Goal: Task Accomplishment & Management: Use online tool/utility

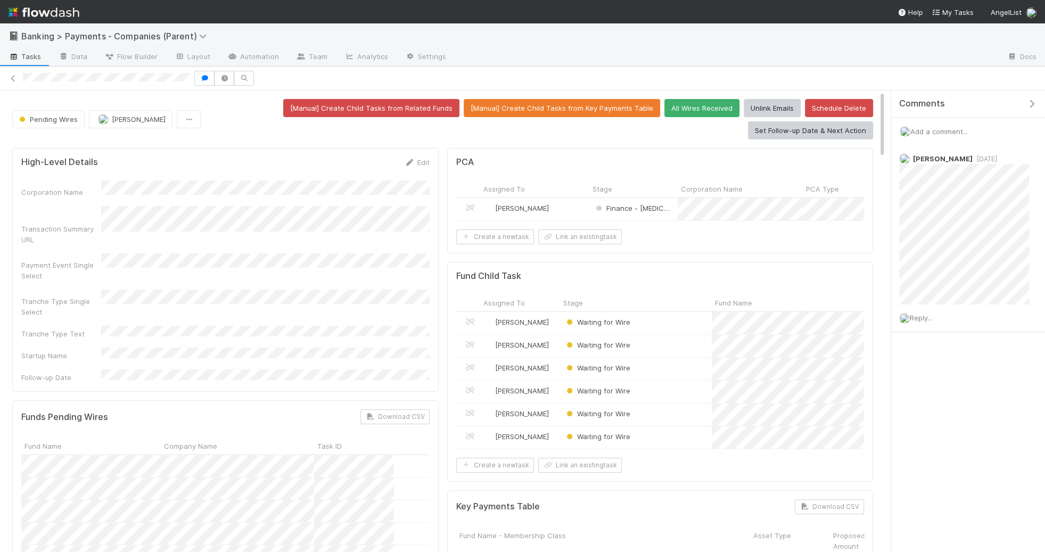
click at [121, 348] on div "High-Level Details Edit Corporation Name Transaction Summary URL Payment Event …" at bounding box center [225, 270] width 426 height 244
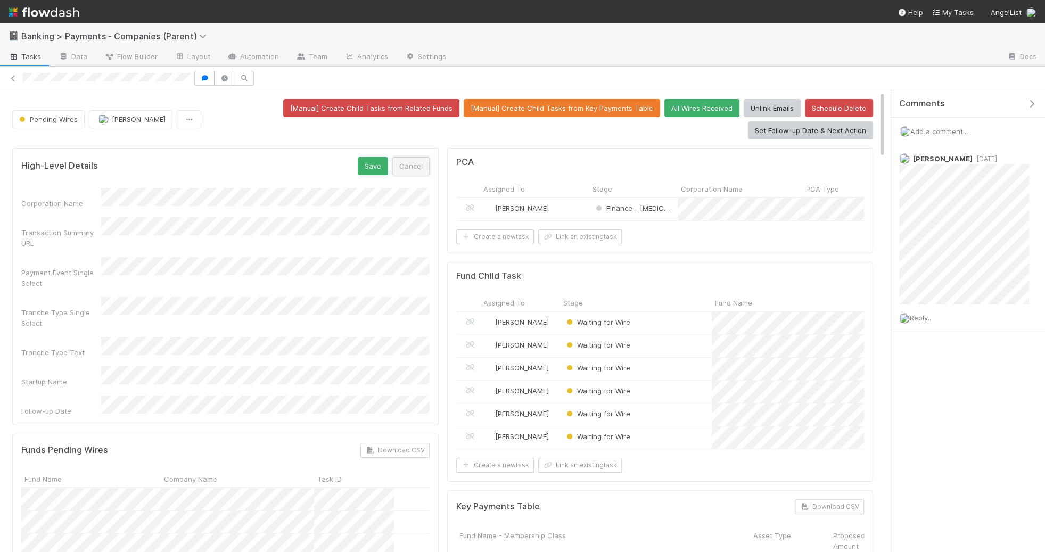
click at [420, 161] on button "Cancel" at bounding box center [410, 166] width 37 height 18
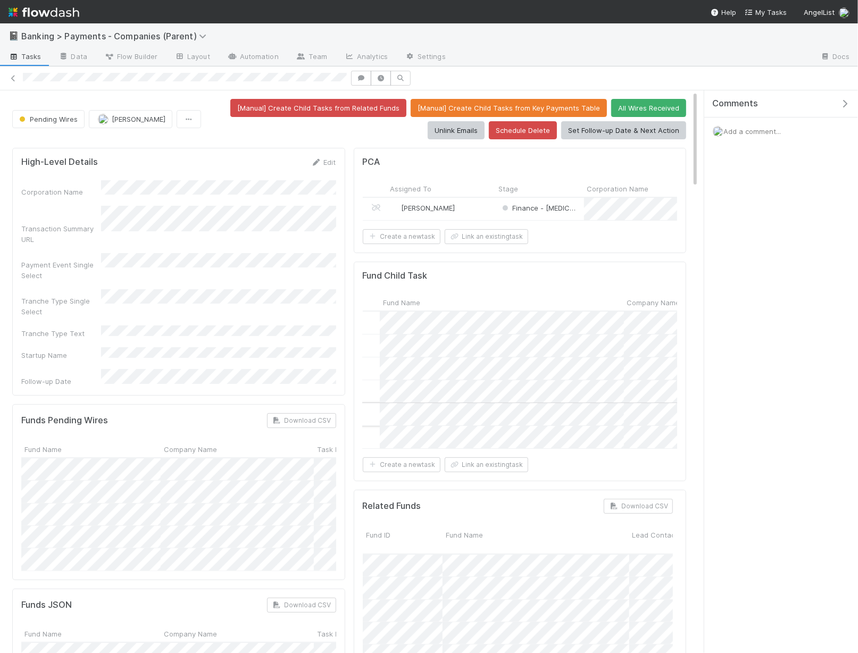
scroll to position [0, 113]
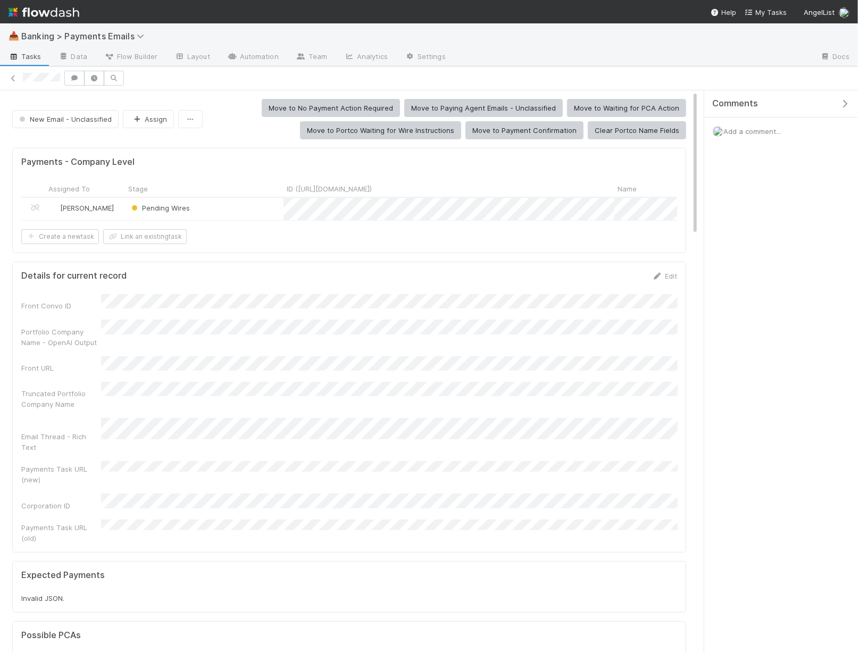
click at [261, 210] on div "Pending Wires" at bounding box center [204, 209] width 159 height 22
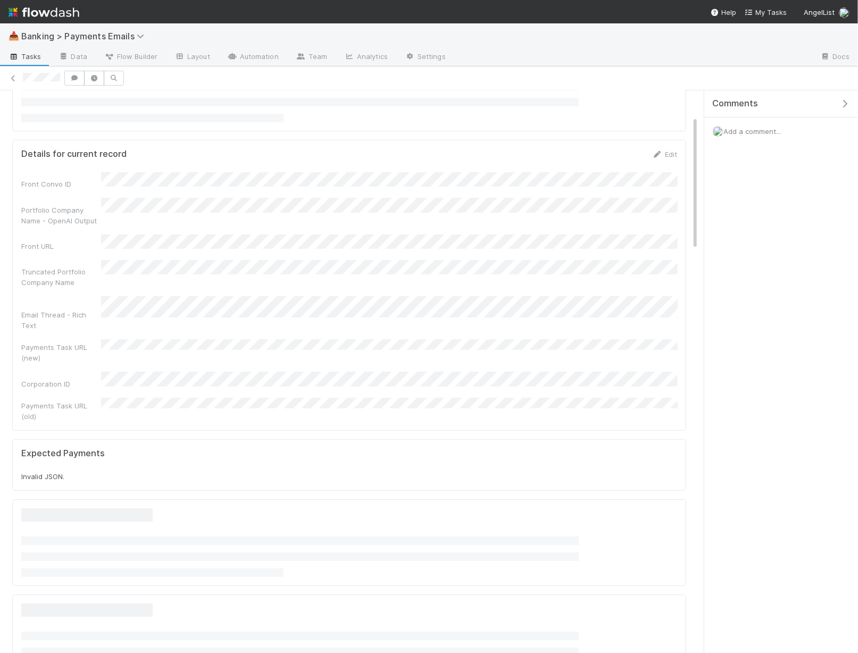
scroll to position [106, 0]
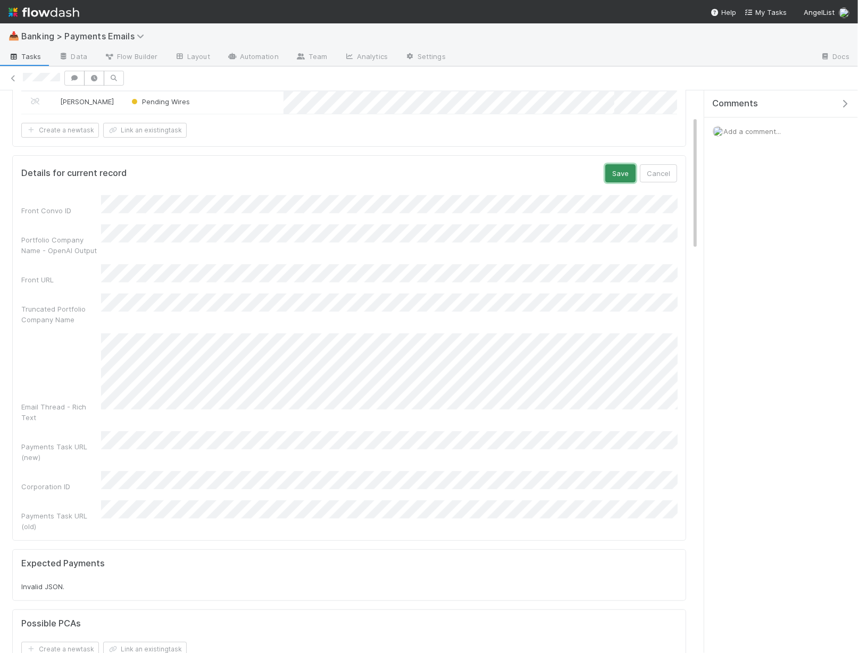
click at [619, 175] on button "Save" at bounding box center [621, 173] width 30 height 18
